Goal: Find contact information: Find contact information

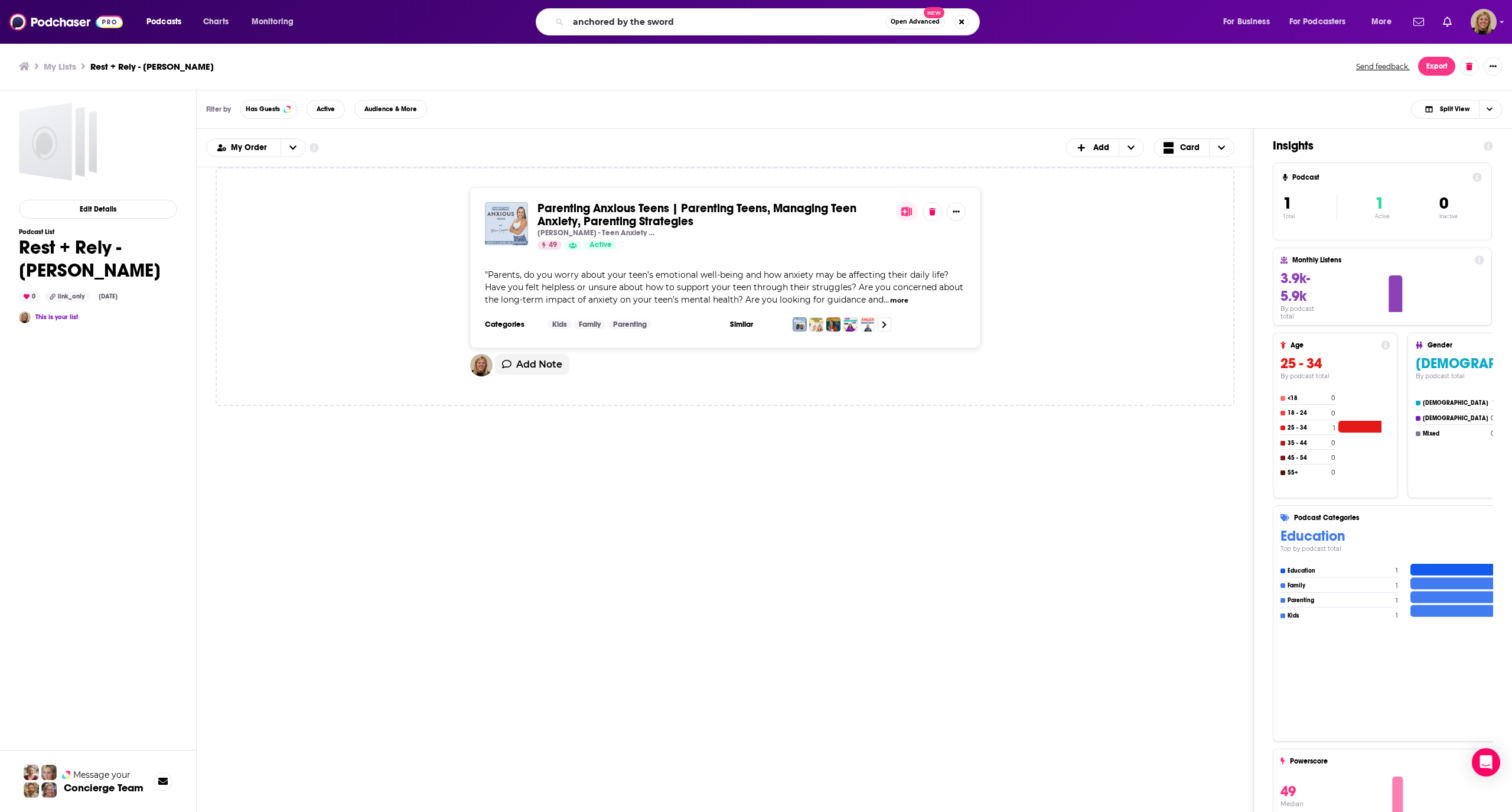
type input "anchored by the sword"
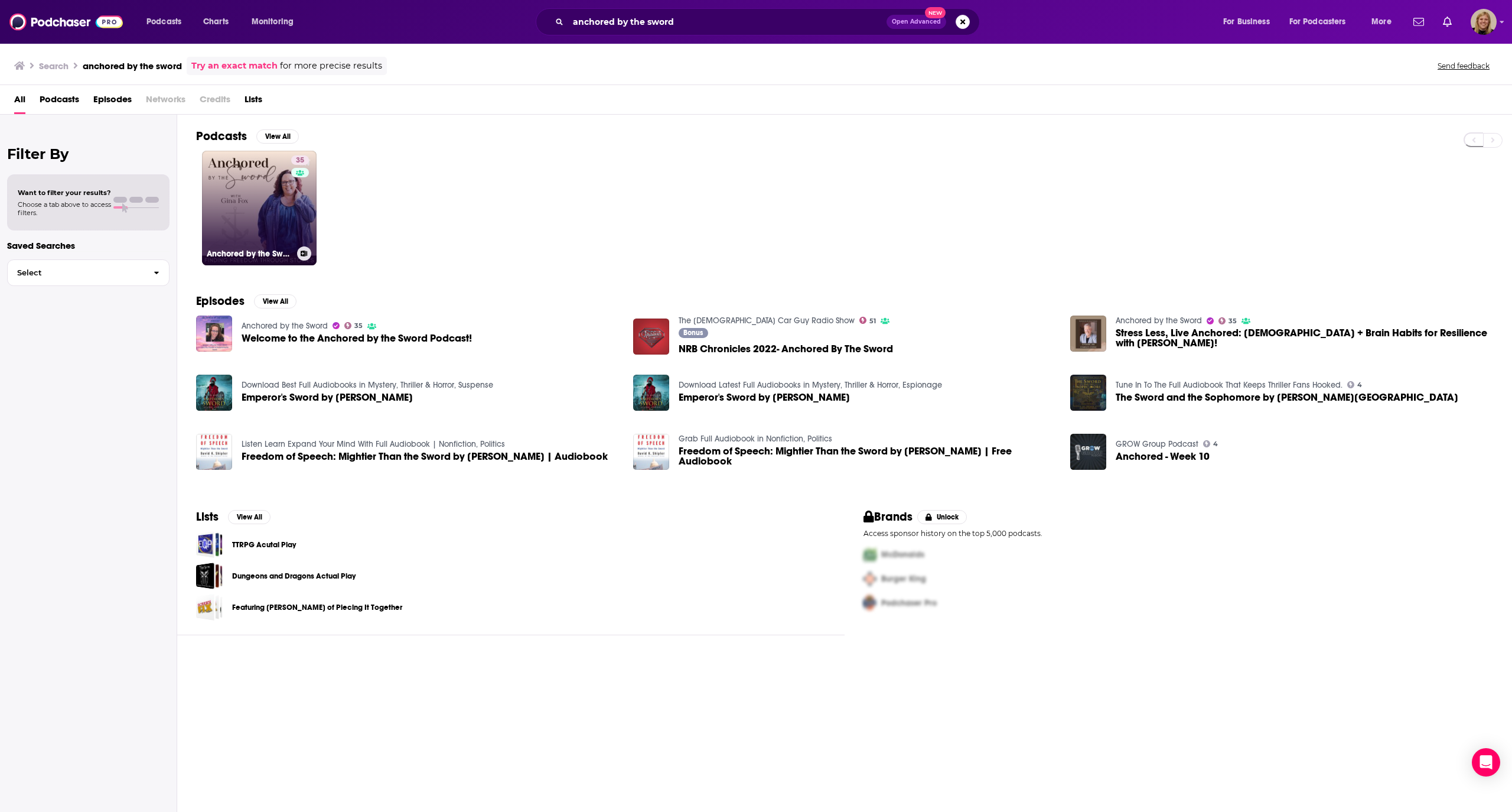
click at [280, 178] on link "35 Anchored by the Sword" at bounding box center [259, 208] width 115 height 115
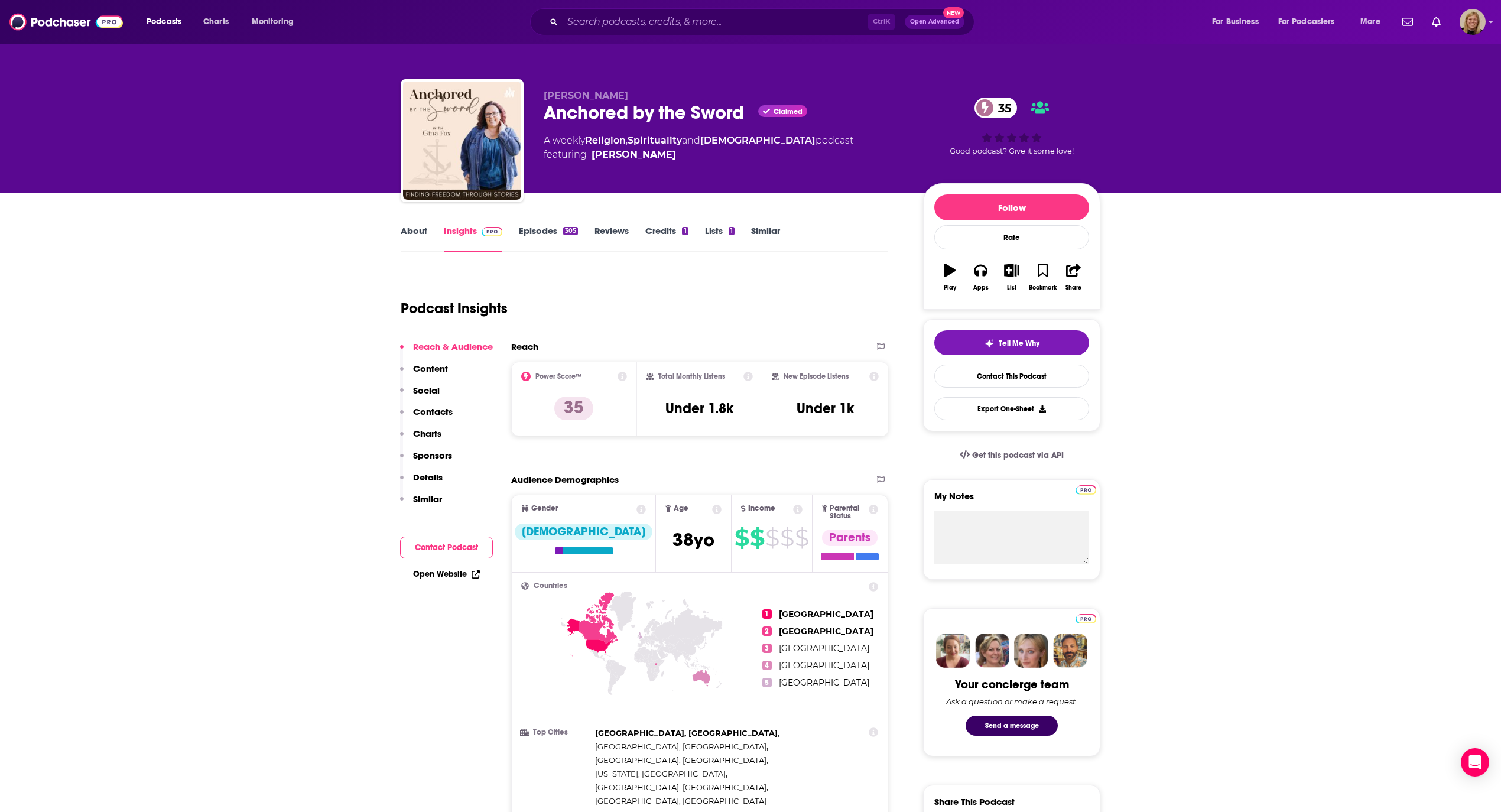
click at [421, 234] on link "About" at bounding box center [413, 239] width 26 height 27
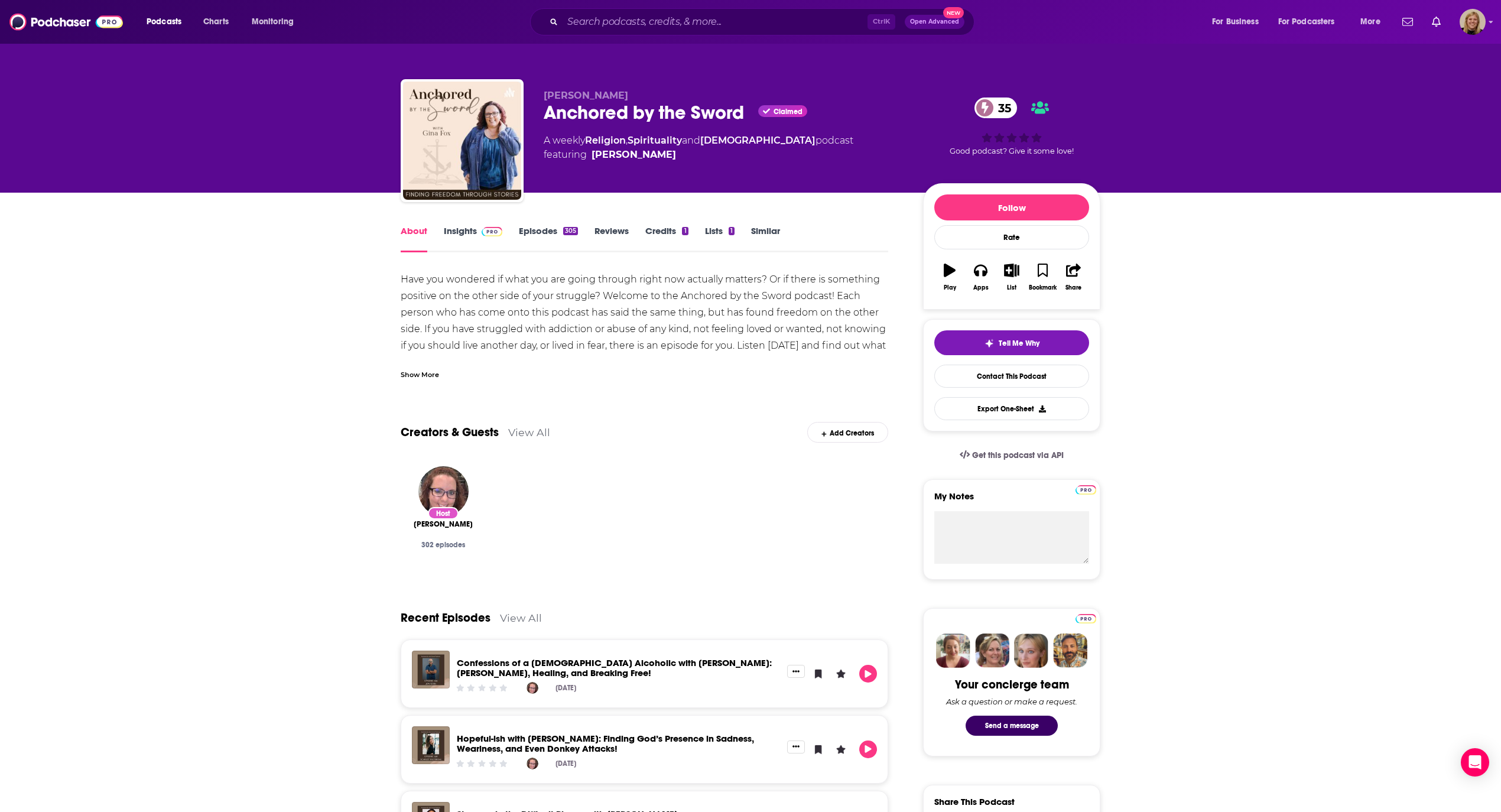
click at [424, 370] on div "Show More" at bounding box center [419, 373] width 38 height 11
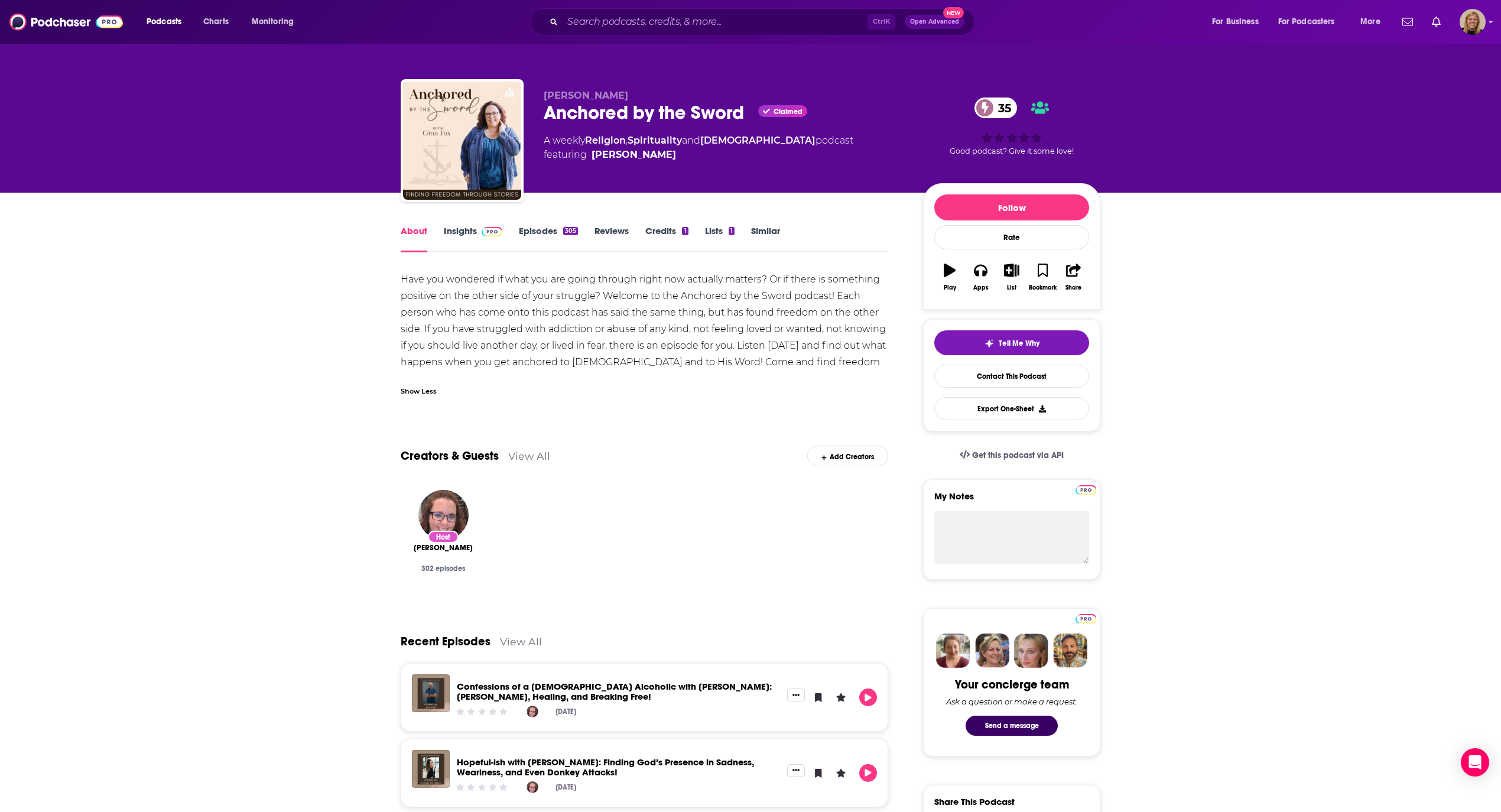
click at [669, 17] on input "Search podcasts, credits, & more..." at bounding box center [715, 22] width 305 height 19
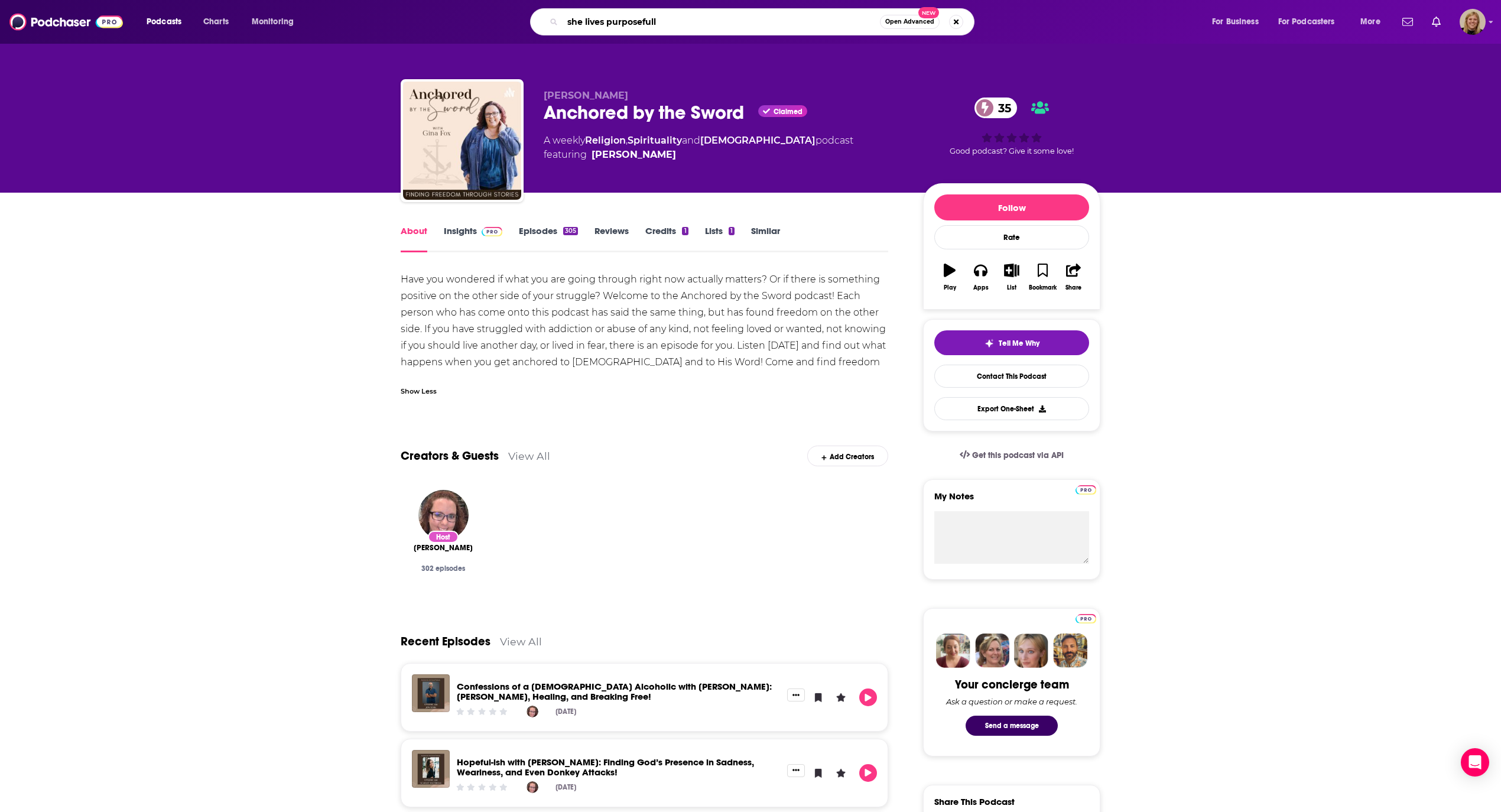
type input "she lives purposefully"
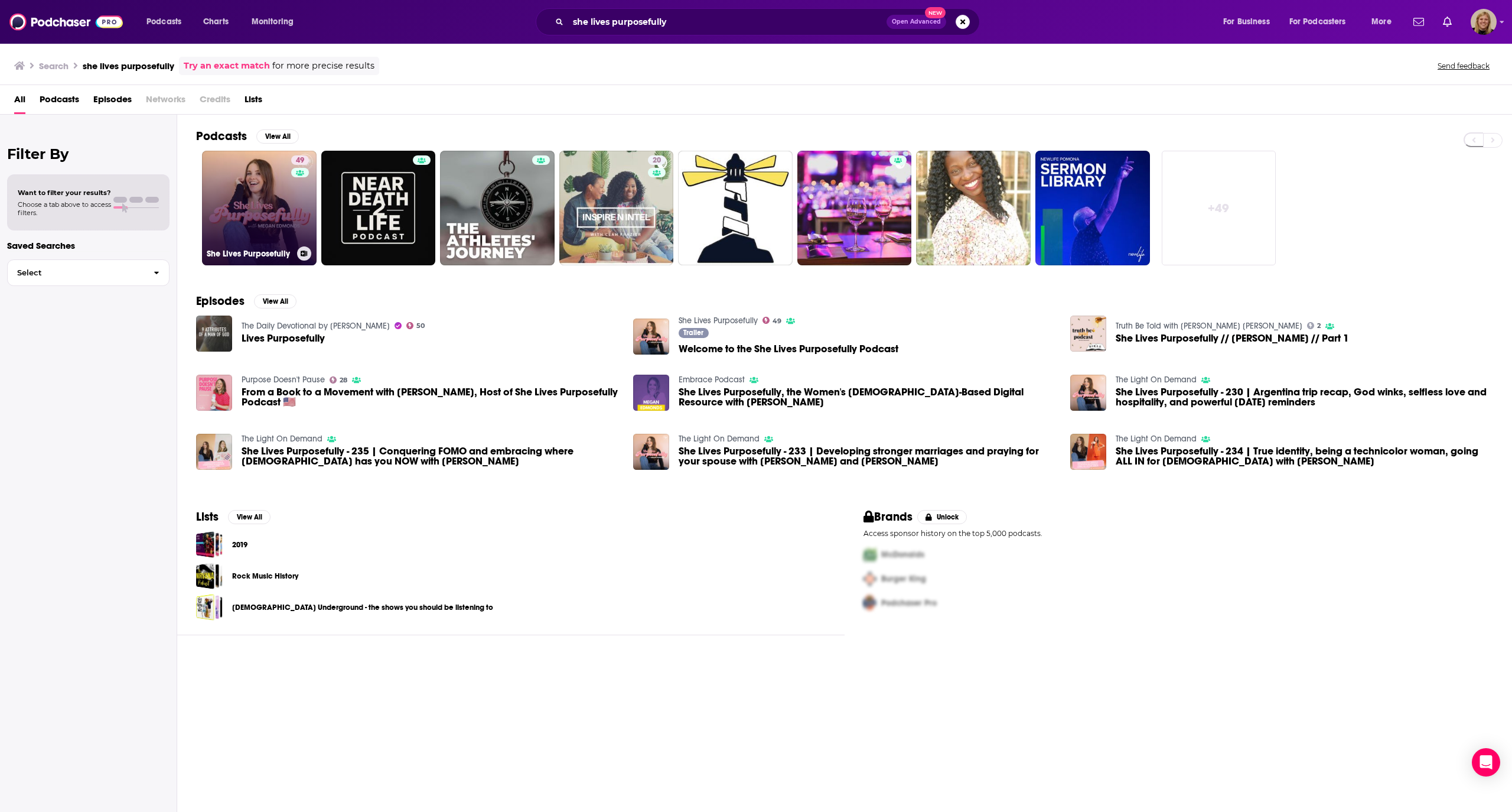
click at [264, 199] on link "49 She Lives Purposefully" at bounding box center [259, 208] width 115 height 115
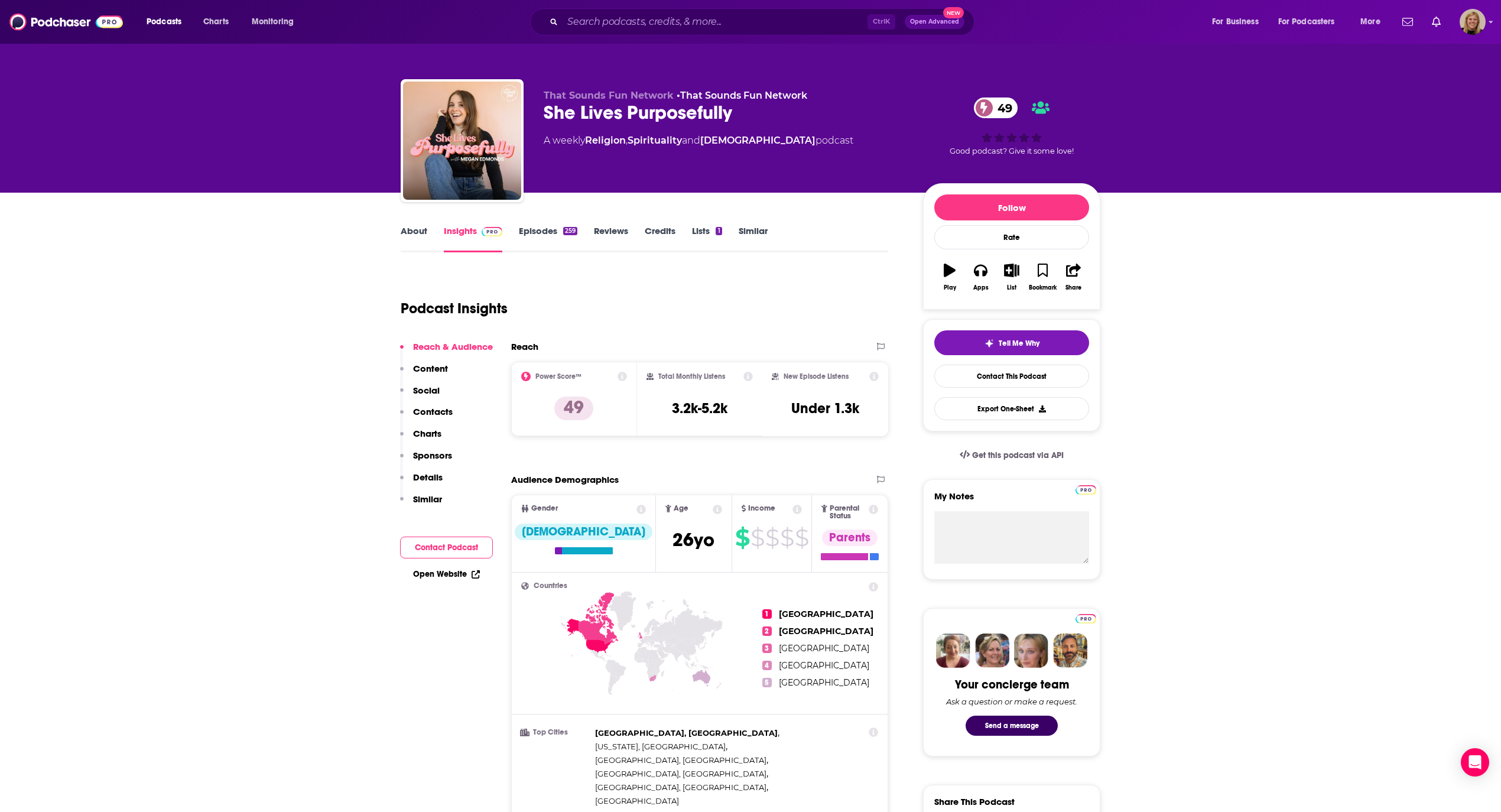
click at [412, 228] on link "About" at bounding box center [413, 239] width 26 height 27
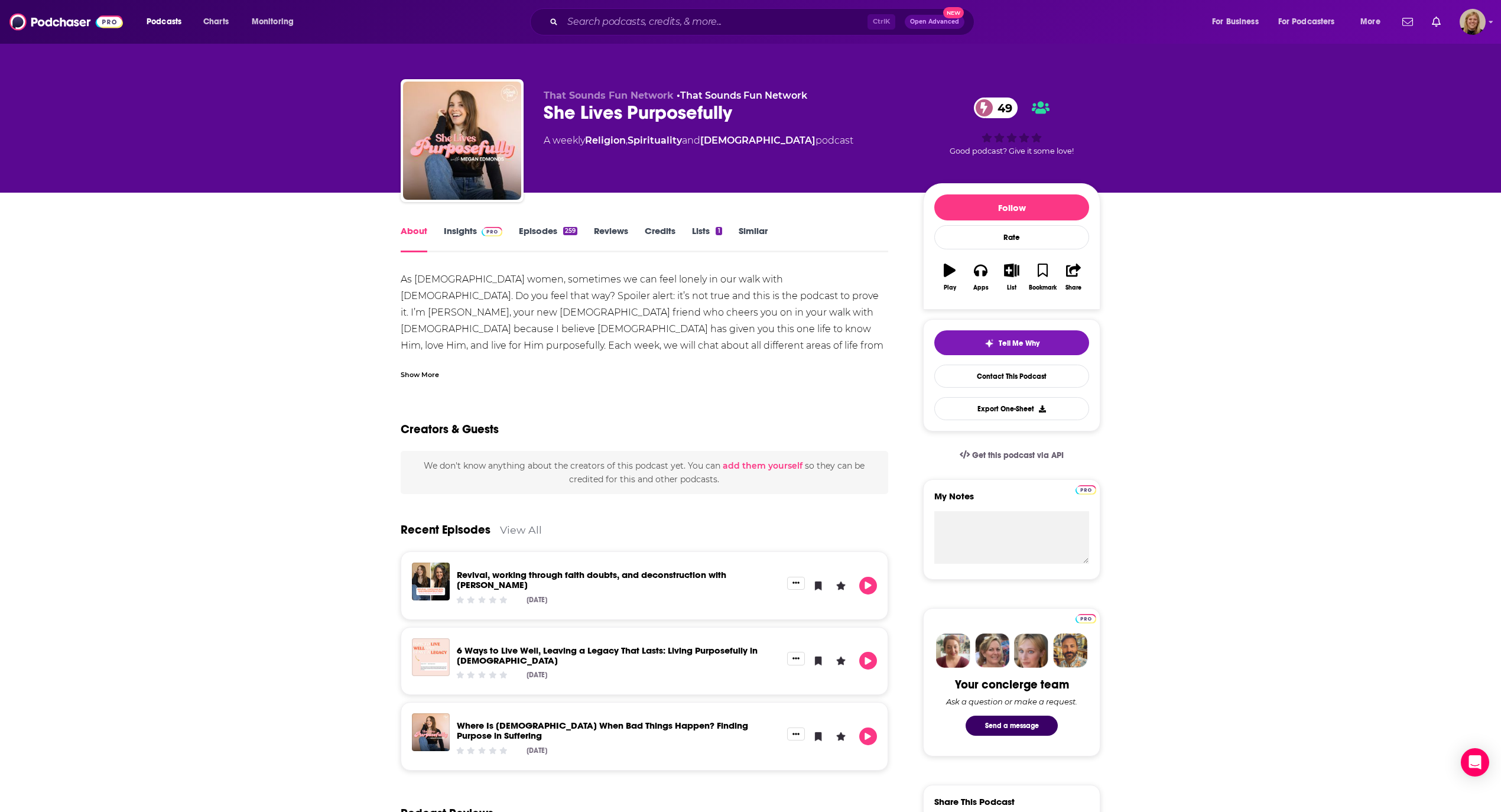
click at [418, 370] on div "Show More" at bounding box center [419, 373] width 38 height 11
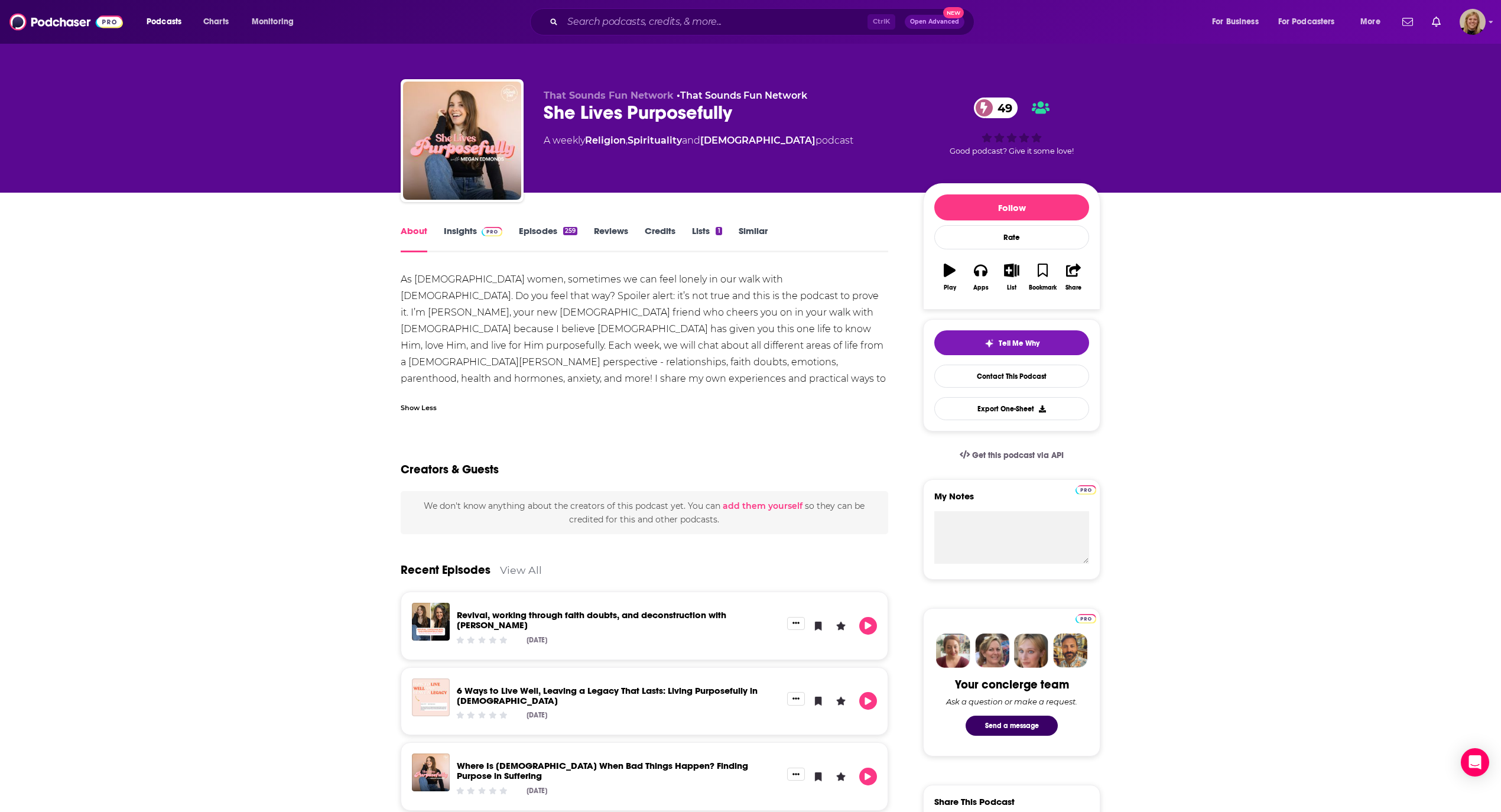
click at [412, 407] on div "Show Less" at bounding box center [418, 406] width 36 height 11
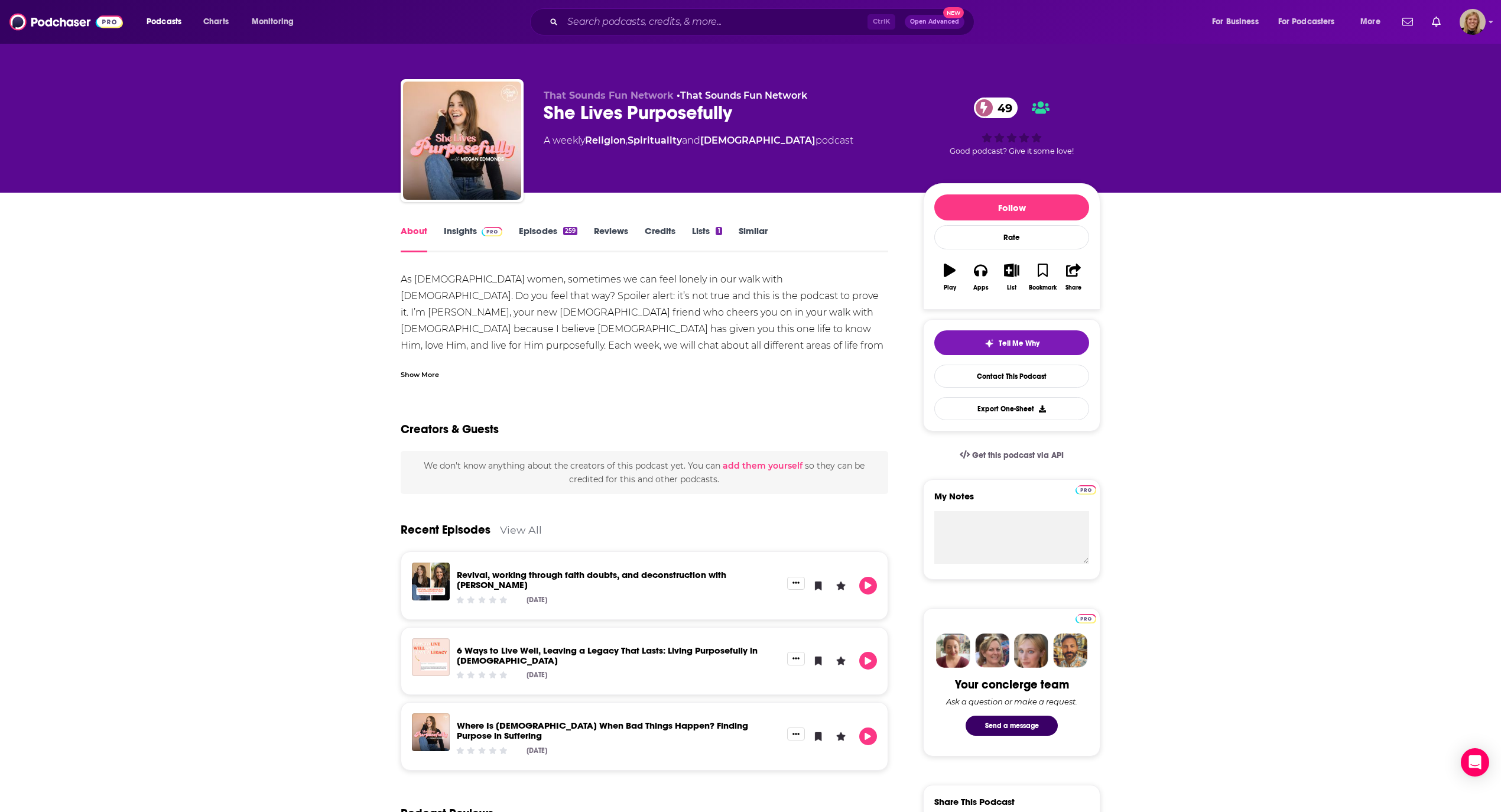
click at [425, 368] on div "Show More" at bounding box center [419, 373] width 38 height 11
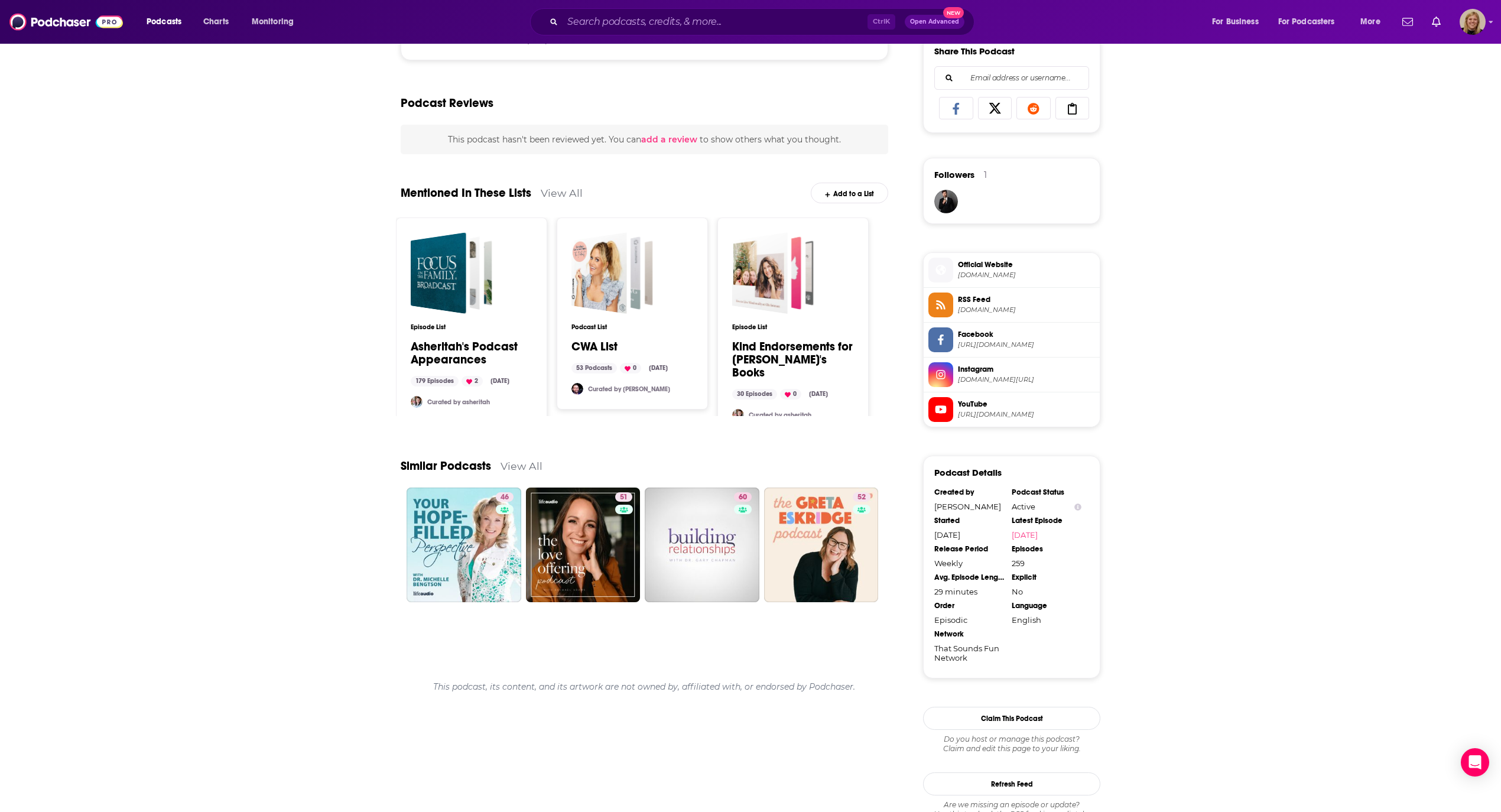
scroll to position [787, 0]
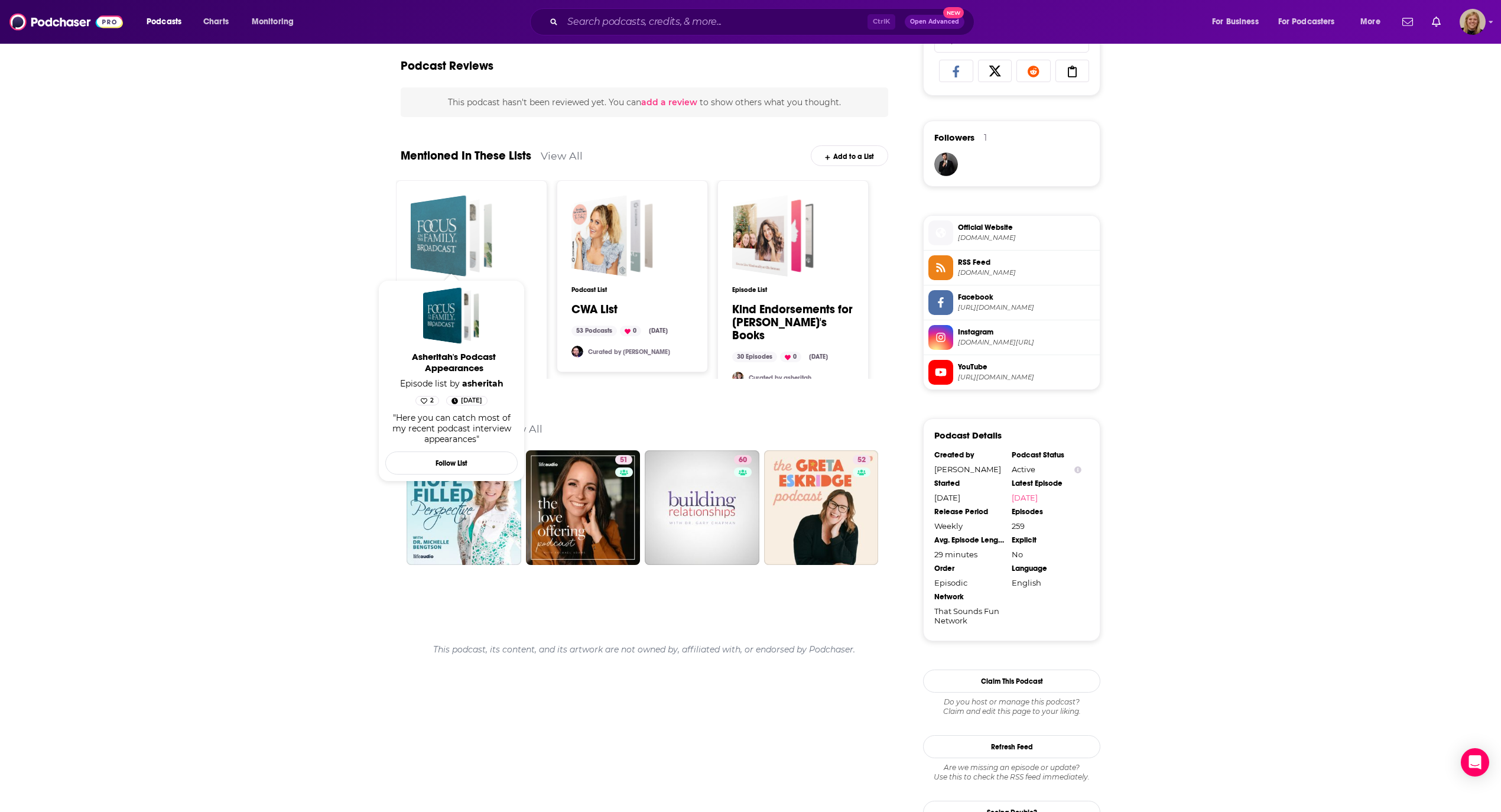
click at [458, 227] on div "Asheritah's Podcast Appearances" at bounding box center [439, 236] width 56 height 82
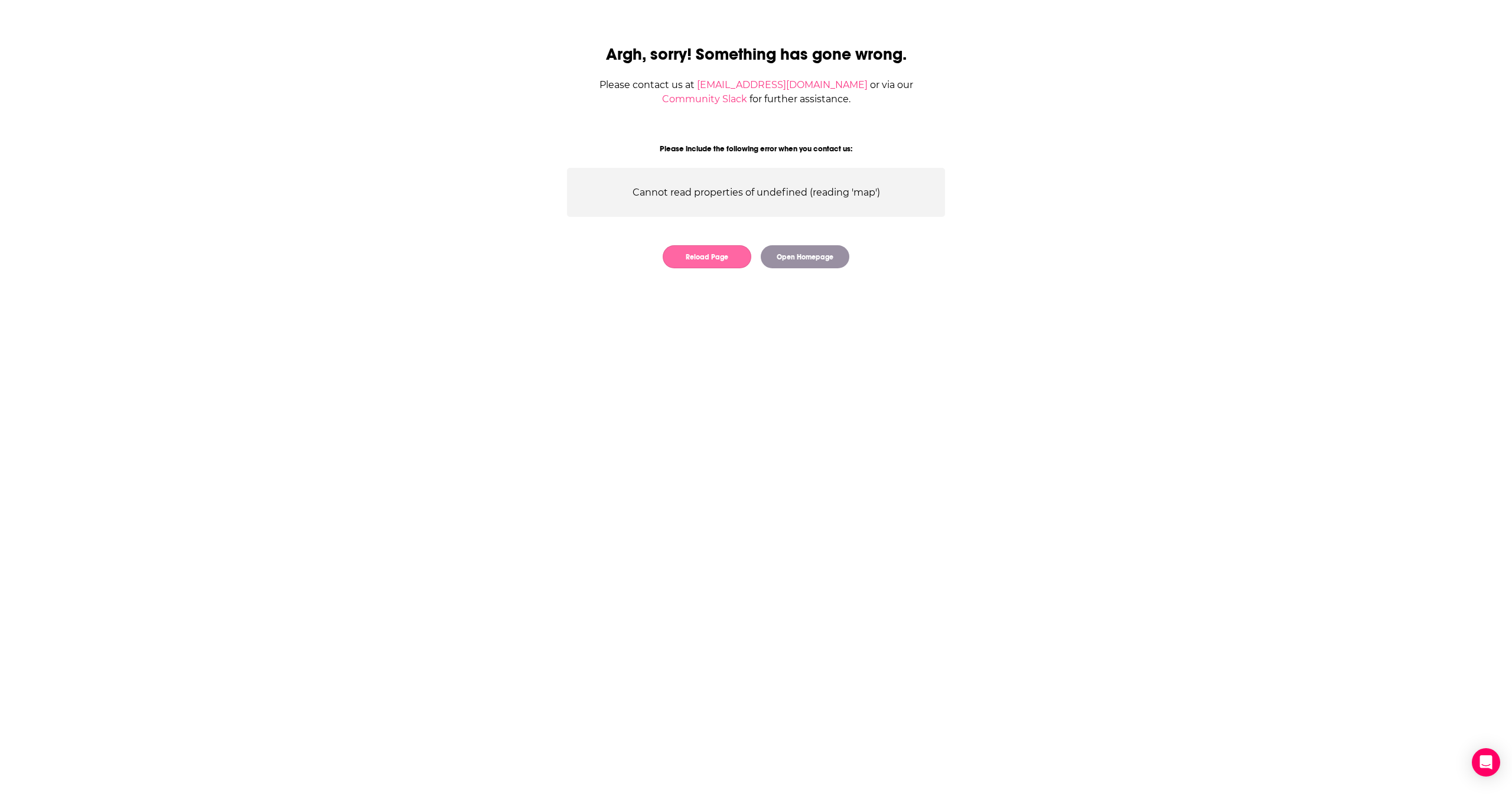
click at [720, 258] on button "Reload Page" at bounding box center [707, 256] width 89 height 23
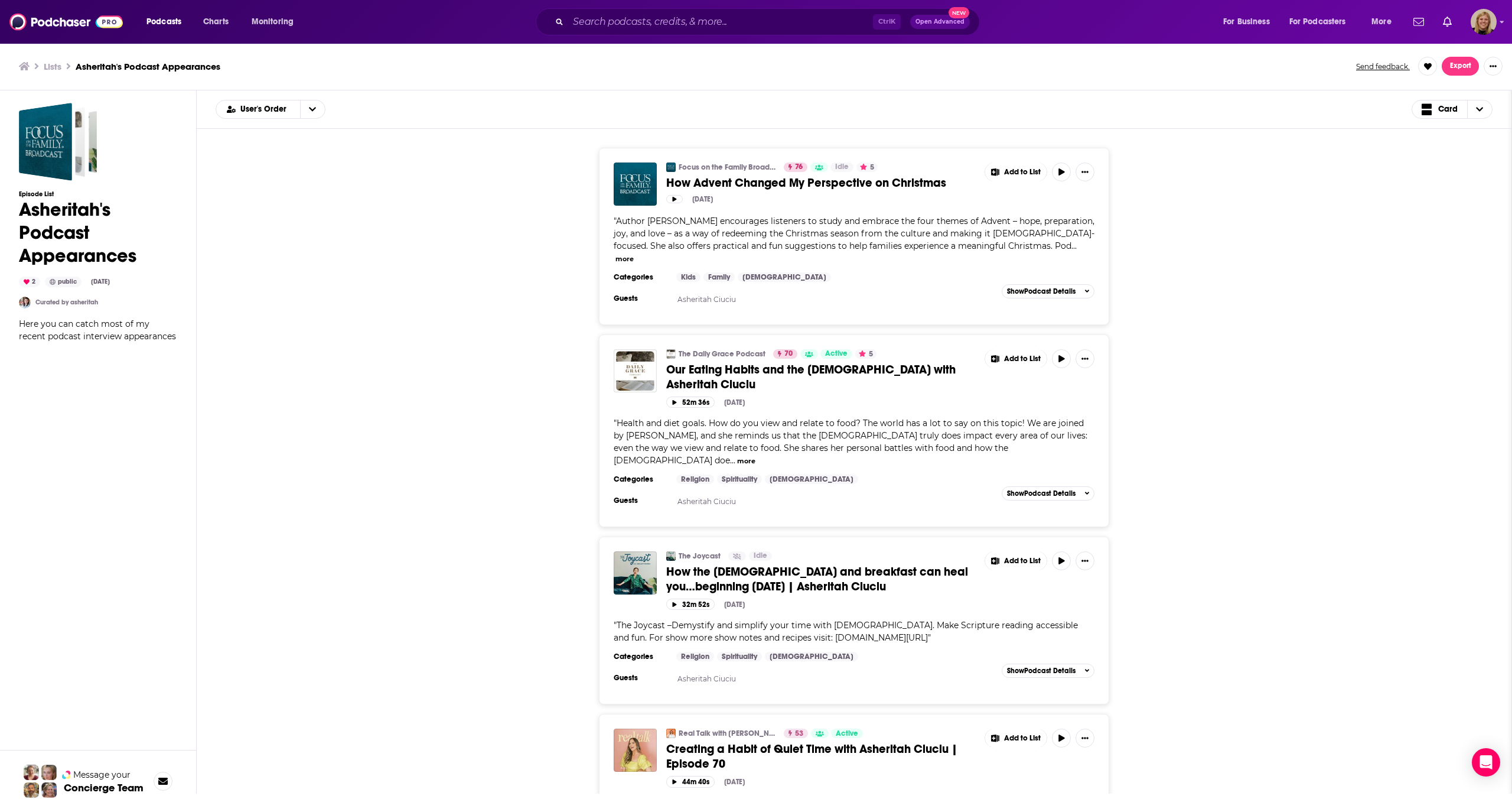
drag, startPoint x: 544, startPoint y: 268, endPoint x: 551, endPoint y: 228, distance: 40.6
click at [544, 268] on div "Focus on the Family Broadcast 76 Idle 5 How Advent Changed My Perspective on Ch…" at bounding box center [854, 237] width 1277 height 177
click at [703, 24] on input "Search podcasts, credits, & more..." at bounding box center [721, 22] width 305 height 19
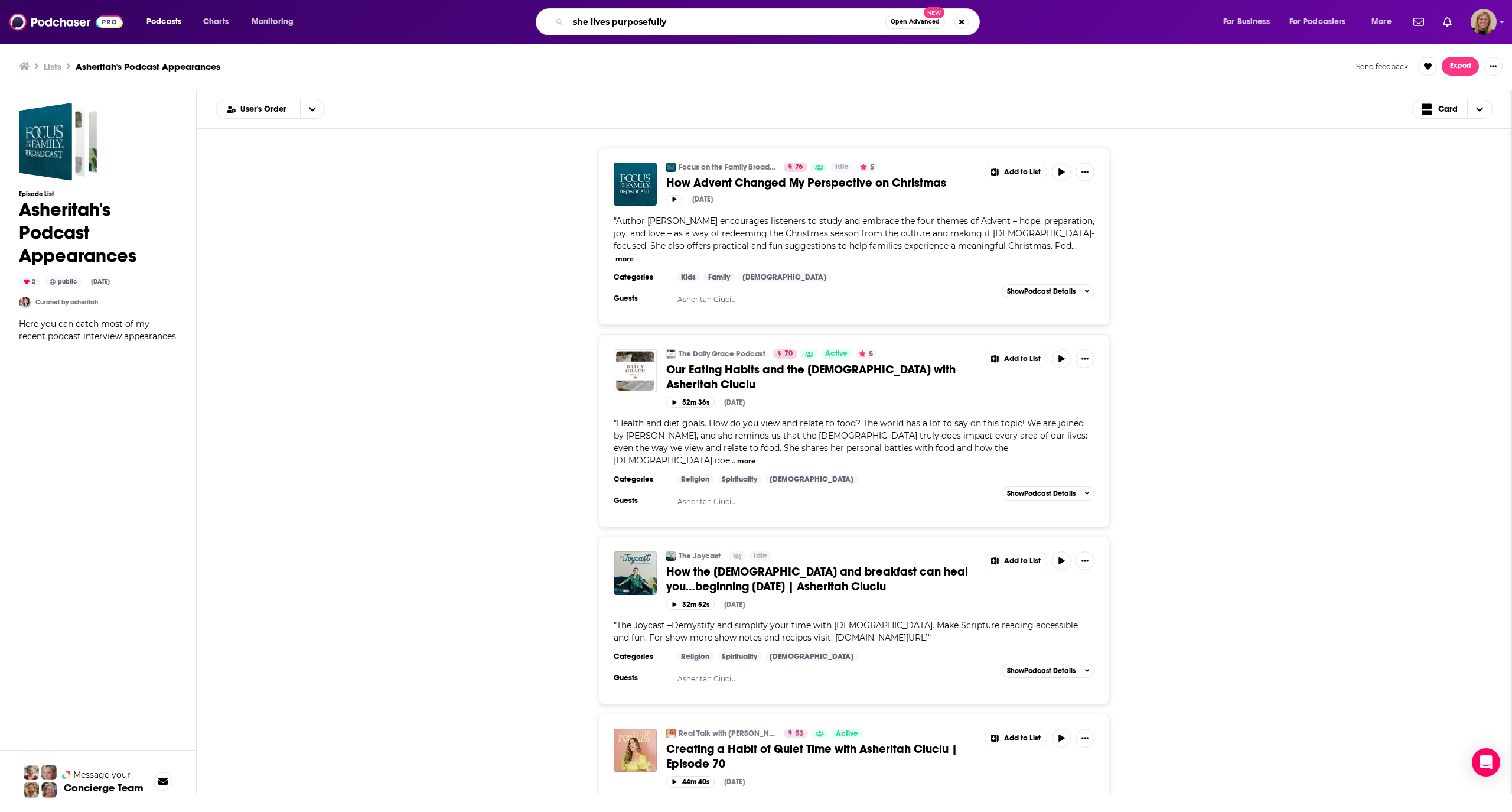
type input "she lives purposefully"
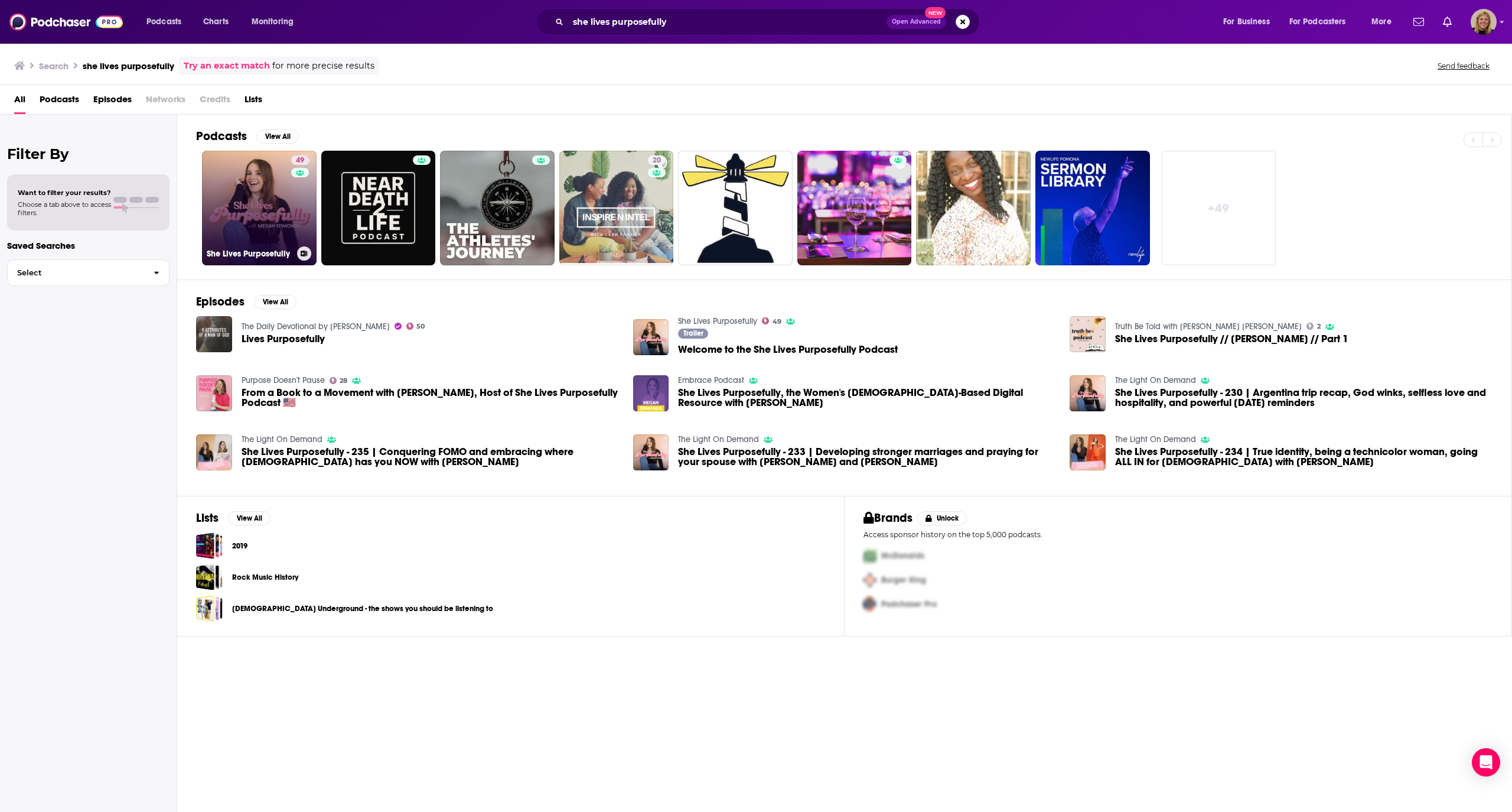
click at [265, 201] on link "49 She Lives Purposefully" at bounding box center [259, 208] width 115 height 115
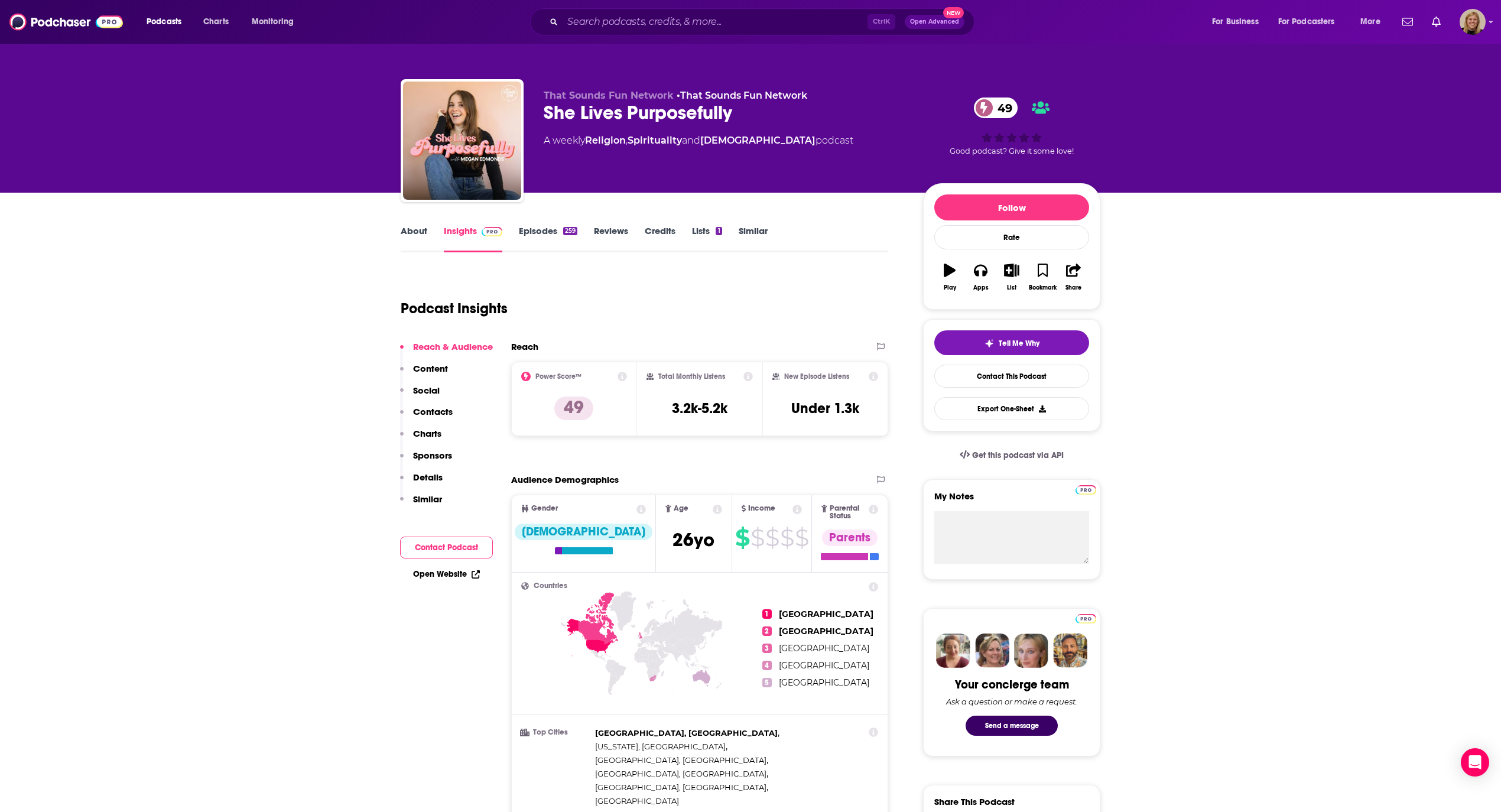
click at [455, 544] on button "Contact Podcast" at bounding box center [445, 547] width 92 height 22
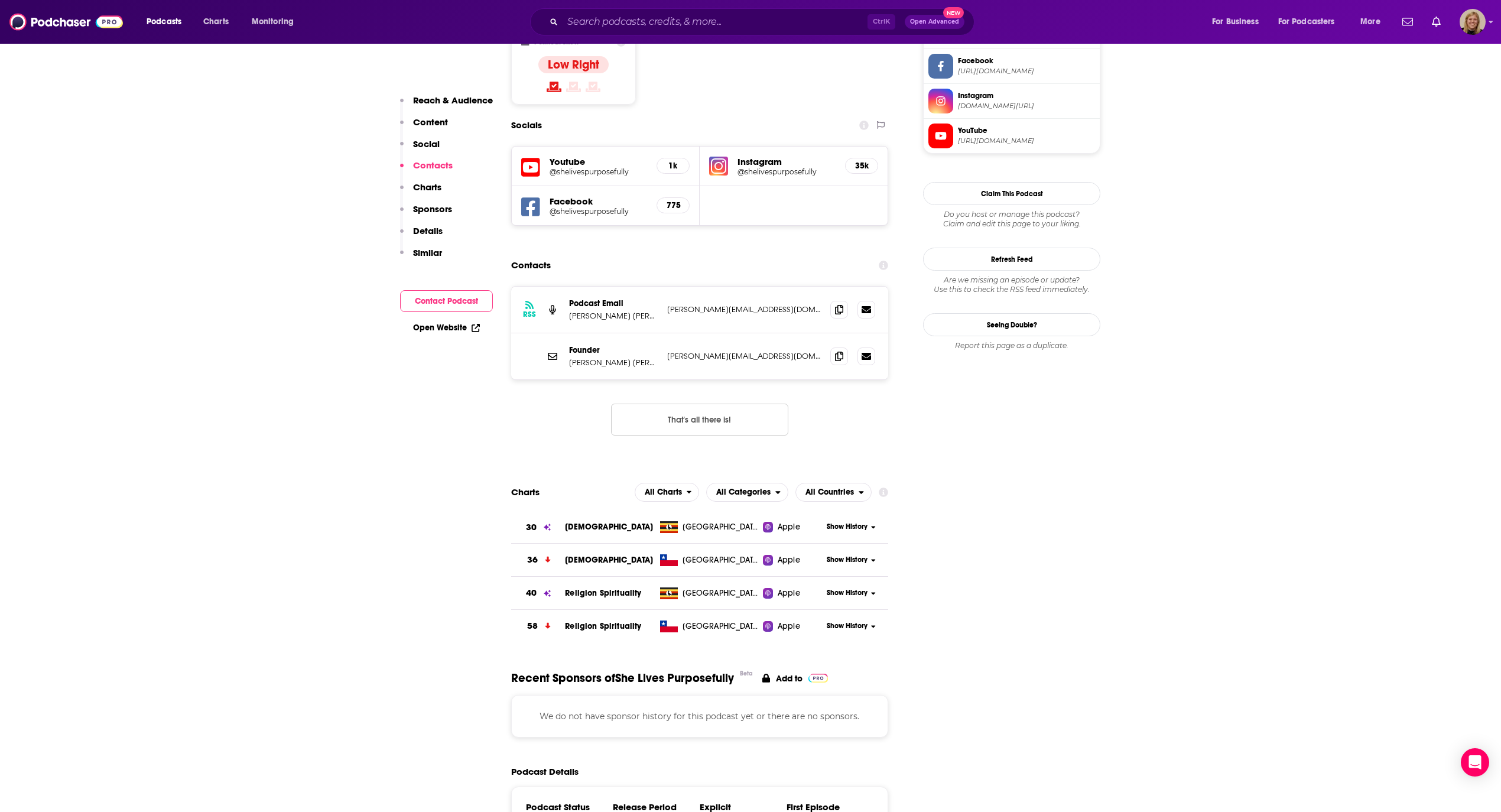
scroll to position [1025, 0]
click at [844, 298] on span at bounding box center [839, 307] width 18 height 18
